Goal: Task Accomplishment & Management: Manage account settings

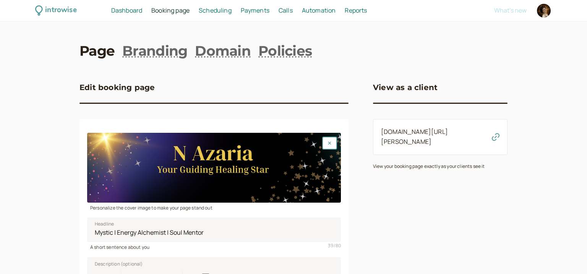
click at [177, 11] on span "Booking page" at bounding box center [170, 10] width 38 height 8
click at [218, 11] on span "Scheduling" at bounding box center [215, 10] width 33 height 8
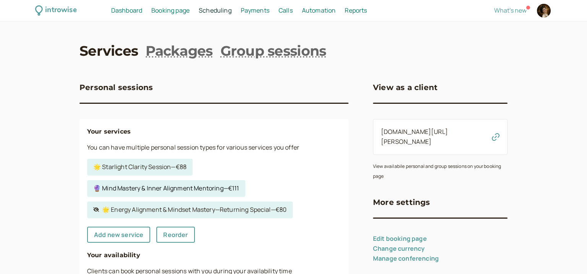
click at [220, 192] on link "🔮 Mind Mastery & Inner Alignment Mentoring — €111" at bounding box center [166, 188] width 158 height 17
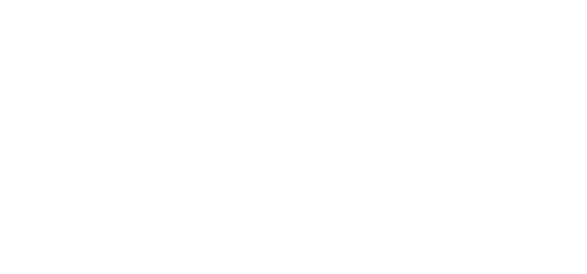
select select "60"
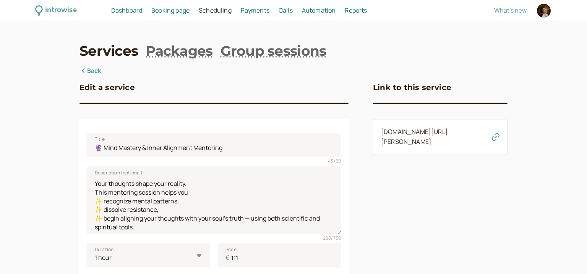
click at [495, 140] on icon "button" at bounding box center [495, 137] width 8 height 8
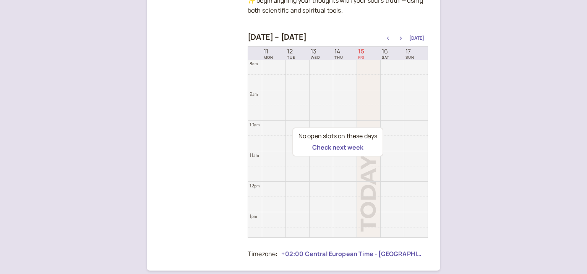
scroll to position [173, 0]
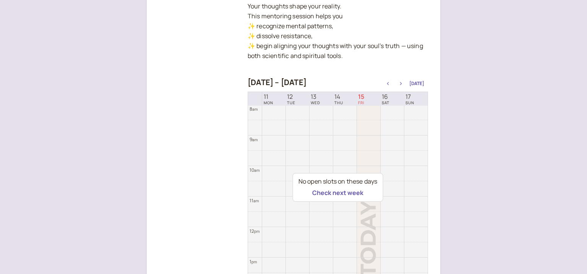
click at [402, 82] on icon "button" at bounding box center [400, 83] width 9 height 3
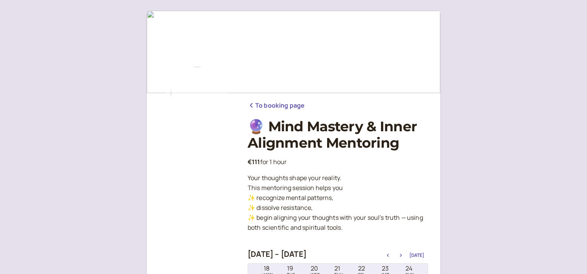
scroll to position [0, 0]
